Goal: Check status

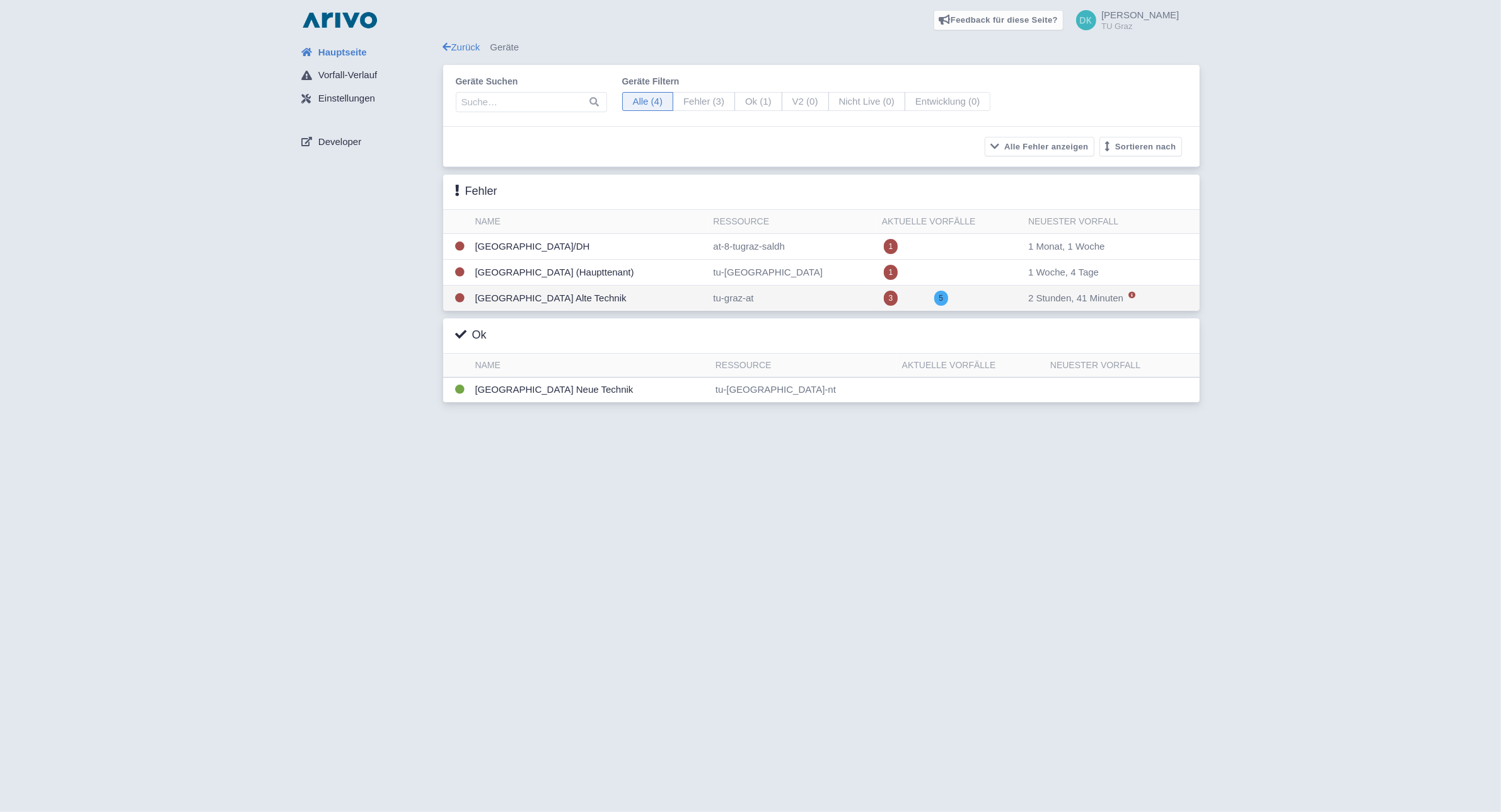
click at [708, 295] on td "[GEOGRAPHIC_DATA] Alte Technik" at bounding box center [589, 298] width 238 height 26
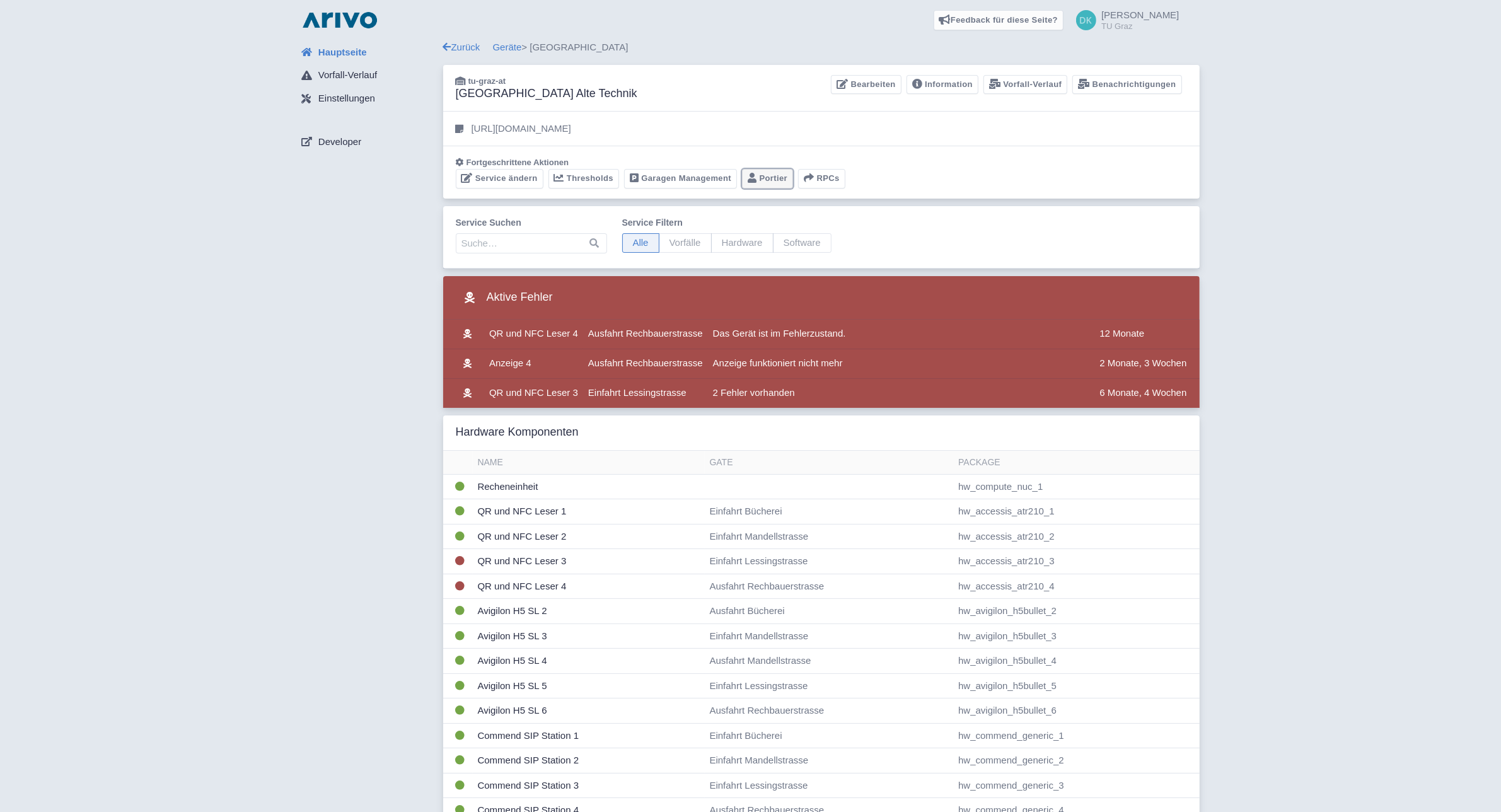
click at [764, 178] on link "Portier" at bounding box center [767, 178] width 51 height 20
click at [777, 176] on link "Portier" at bounding box center [767, 178] width 51 height 20
click at [783, 367] on span "Anzeige funktioniert nicht mehr" at bounding box center [779, 363] width 130 height 10
